Goal: Task Accomplishment & Management: Complete application form

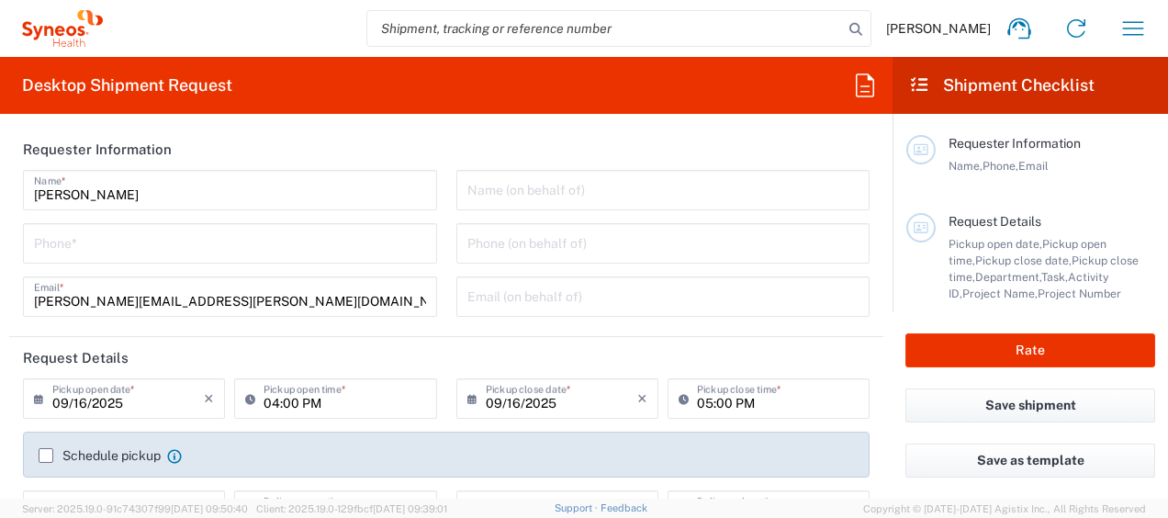
type input "Department"
type input "[GEOGRAPHIC_DATA]"
type input "Syneos Health Argentina SA"
click at [329, 249] on input "tel" at bounding box center [230, 242] width 392 height 32
type input "1164177177"
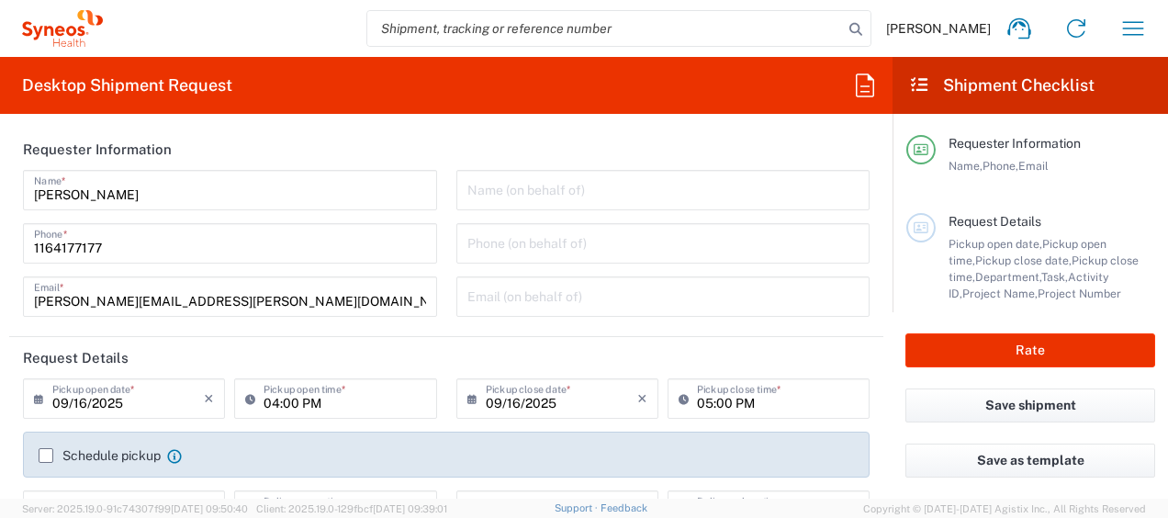
click at [1, 279] on form "Requester Information [PERSON_NAME] Name * [PHONE_NUMBER] Phone * [PERSON_NAME]…" at bounding box center [446, 314] width 893 height 370
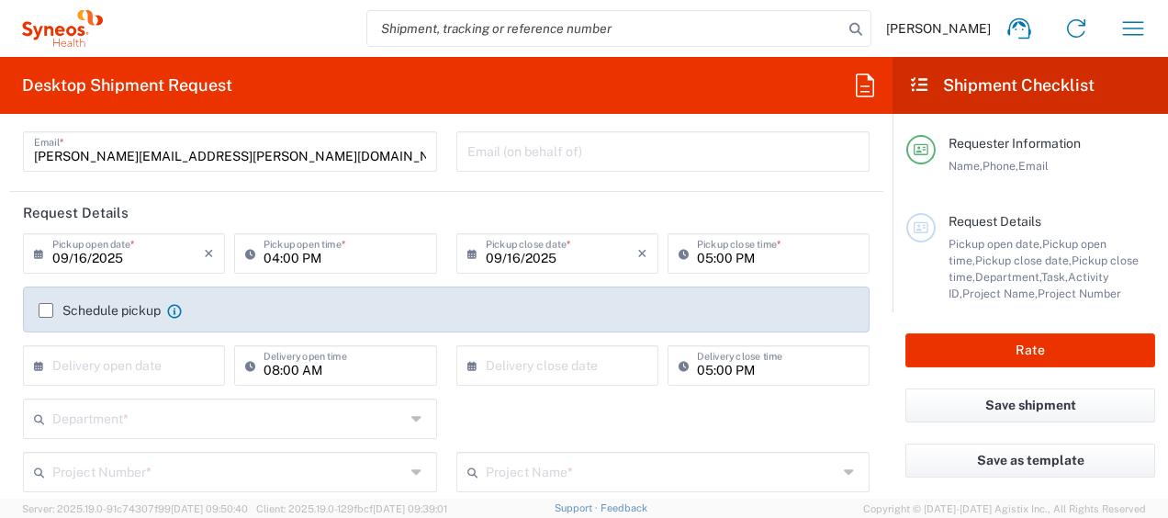
scroll to position [184, 0]
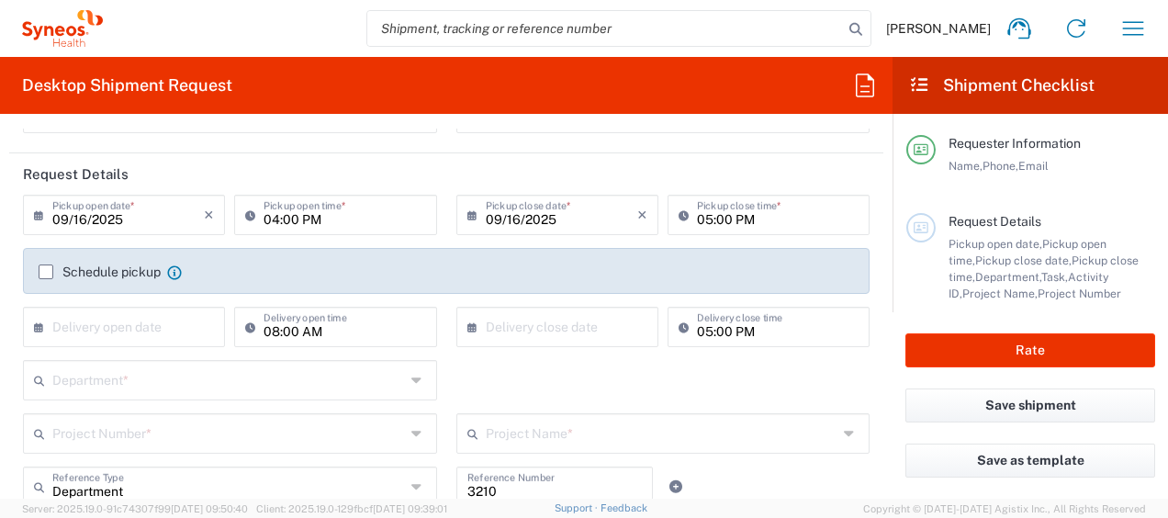
click at [177, 215] on input "09/16/2025" at bounding box center [128, 213] width 152 height 32
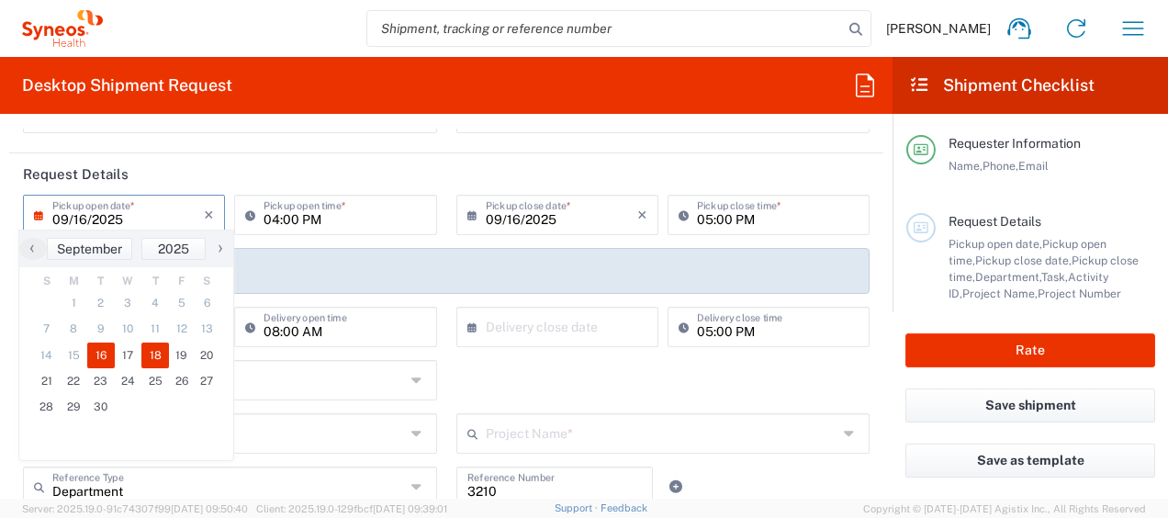
click at [152, 347] on span "18" at bounding box center [155, 355] width 28 height 26
type input "[DATE]"
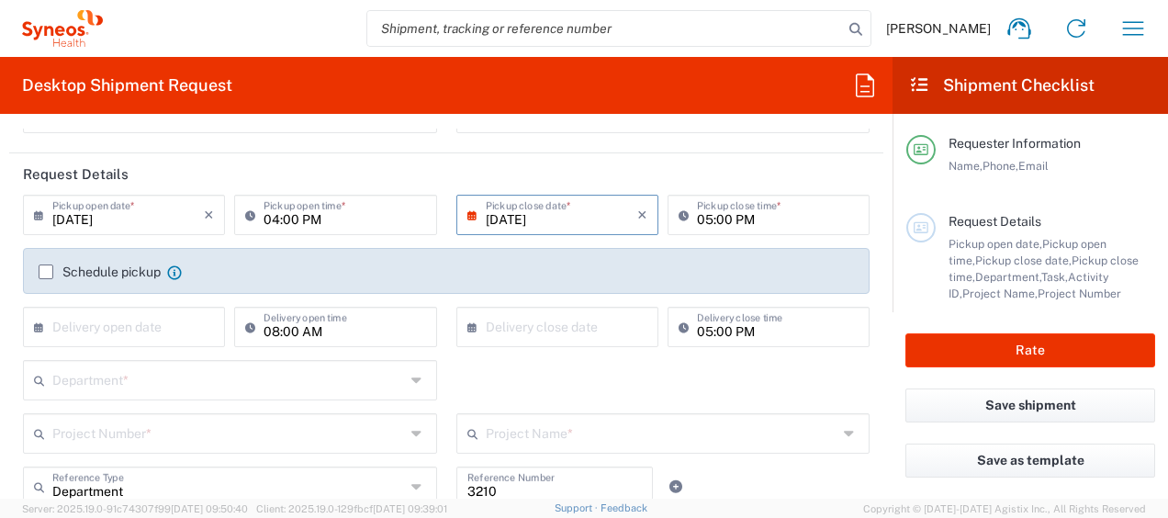
click at [298, 219] on input "04:00 PM" at bounding box center [345, 213] width 162 height 32
click at [323, 221] on input "04:00 PM" at bounding box center [345, 213] width 162 height 32
click at [267, 222] on input "04:00 PM" at bounding box center [345, 213] width 162 height 32
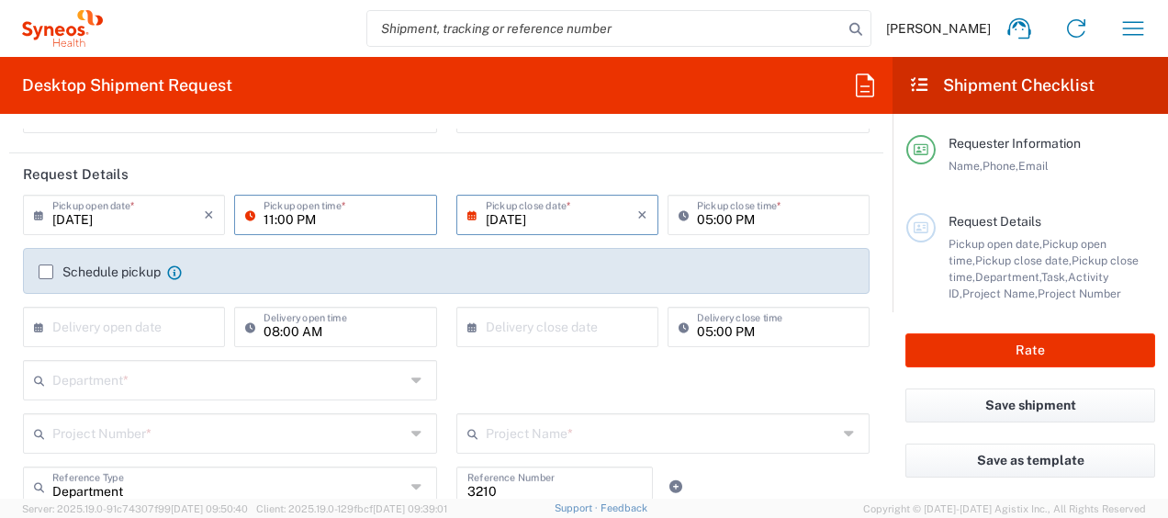
click at [296, 217] on input "11:00 PM" at bounding box center [345, 213] width 162 height 32
type input "11:00 AM"
click at [535, 219] on input "[DATE]" at bounding box center [562, 213] width 152 height 32
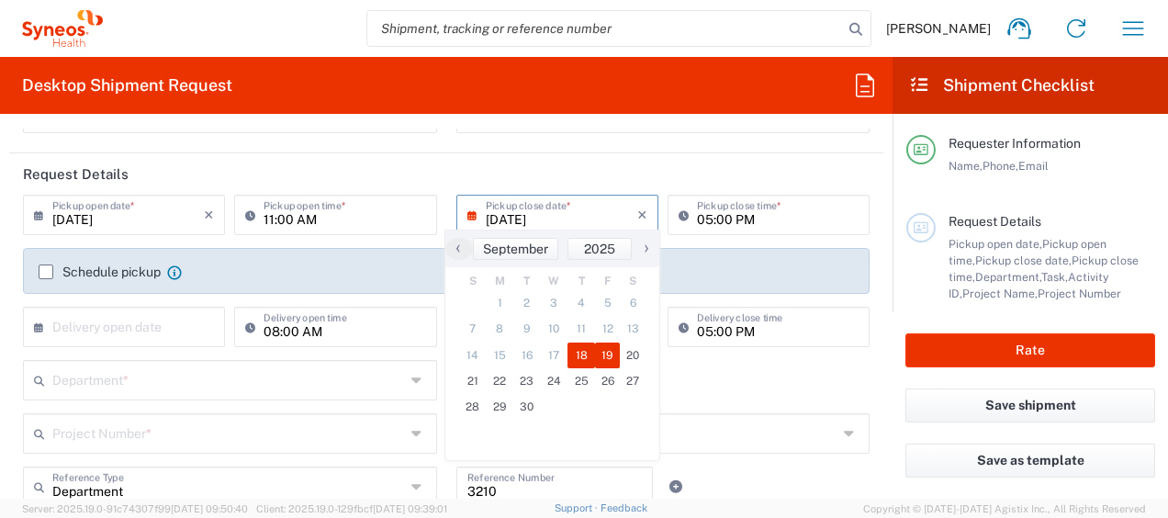
click at [602, 350] on span "19" at bounding box center [608, 355] width 26 height 26
type input "[DATE]"
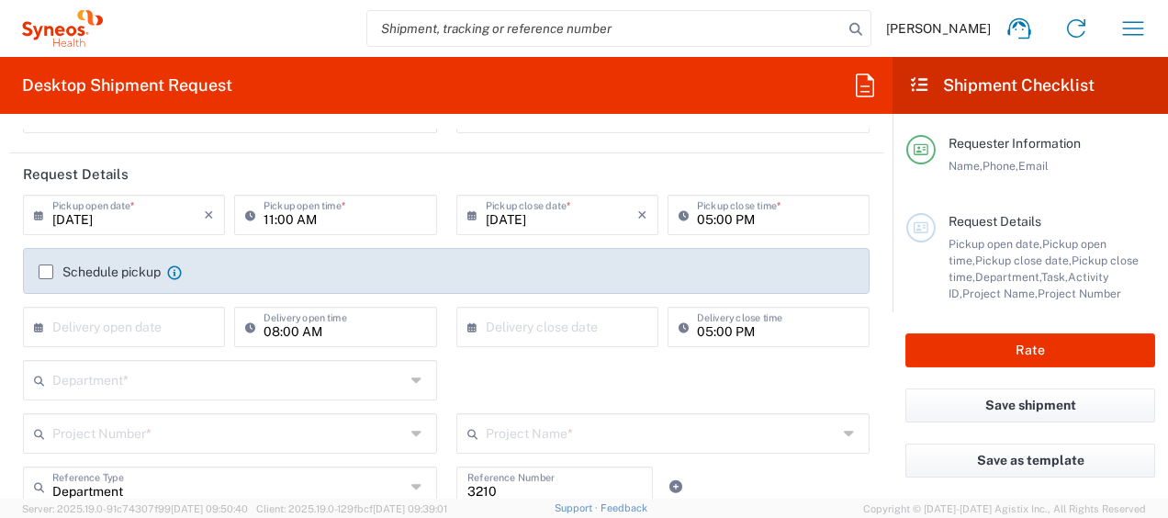
click at [701, 223] on input "05:00 PM" at bounding box center [778, 213] width 162 height 32
type input "04:00 PM"
click at [0, 245] on html "[PERSON_NAME] Home Shipment estimator Shipment tracking Desktop shipment reques…" at bounding box center [584, 259] width 1168 height 518
click at [501, 213] on input "[DATE]" at bounding box center [562, 213] width 152 height 32
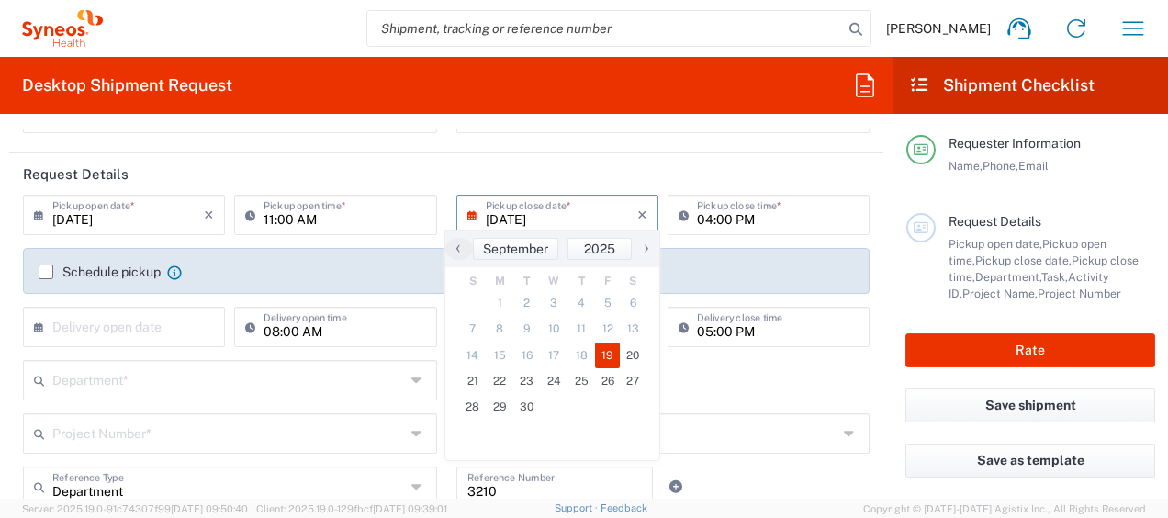
click at [582, 349] on span "18" at bounding box center [581, 355] width 28 height 26
click at [582, 356] on span "18" at bounding box center [581, 355] width 28 height 26
click at [581, 357] on span "18" at bounding box center [581, 355] width 28 height 26
click at [582, 360] on span "18" at bounding box center [581, 355] width 28 height 26
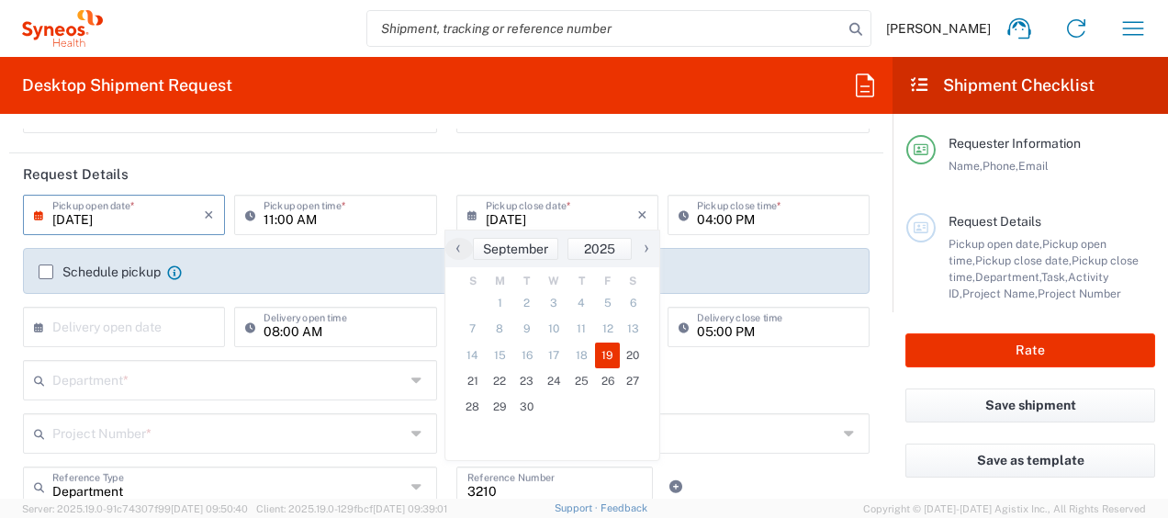
click at [142, 220] on input "[DATE]" at bounding box center [128, 213] width 152 height 32
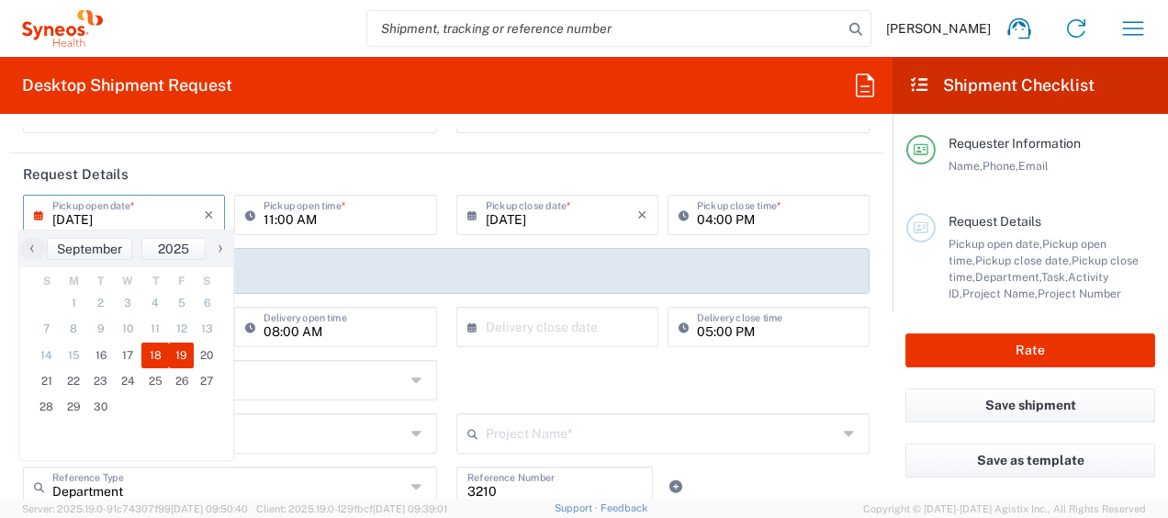
click at [155, 357] on span "18" at bounding box center [155, 355] width 28 height 26
type input "[DATE]"
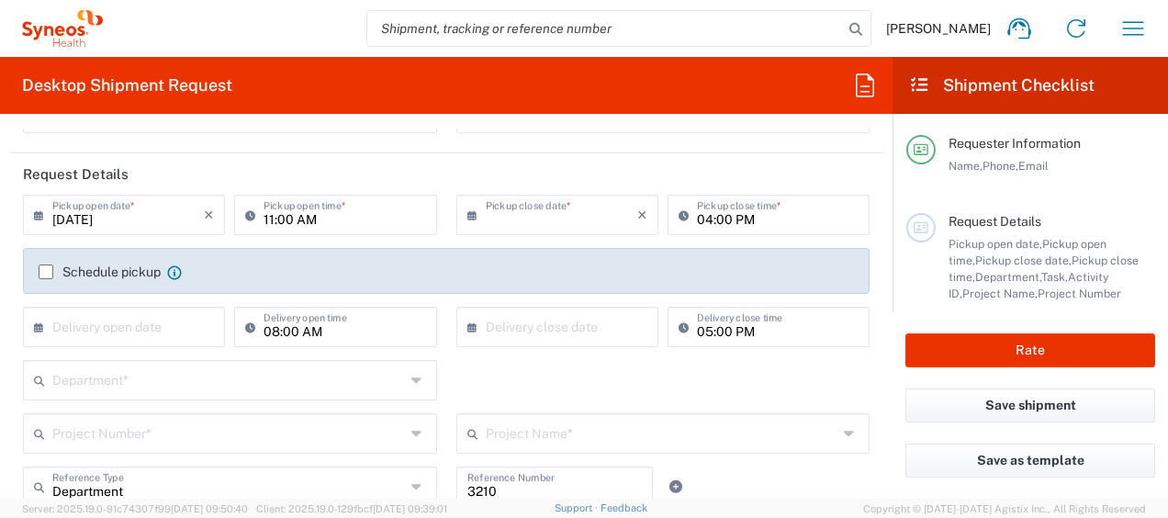
type input "[DATE]"
click at [46, 267] on label "Schedule pickup" at bounding box center [100, 271] width 122 height 15
click at [46, 272] on input "Schedule pickup" at bounding box center [46, 272] width 0 height 0
